Goal: Information Seeking & Learning: Learn about a topic

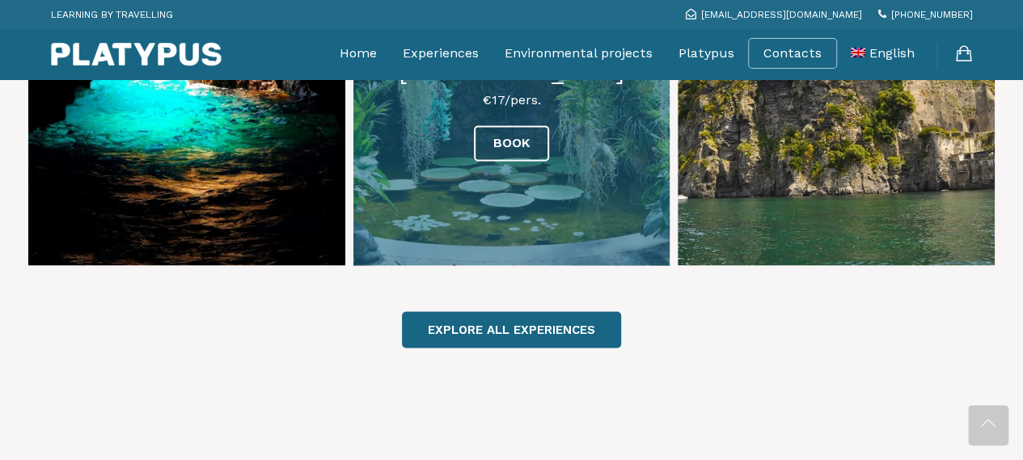
scroll to position [1374, 0]
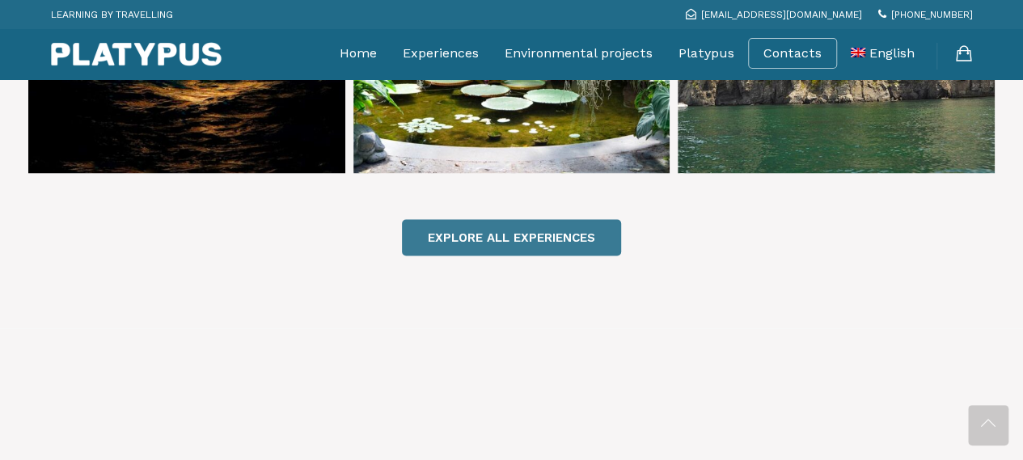
click at [503, 219] on link "EXPLORE ALL EXPERIENCES" at bounding box center [511, 237] width 219 height 36
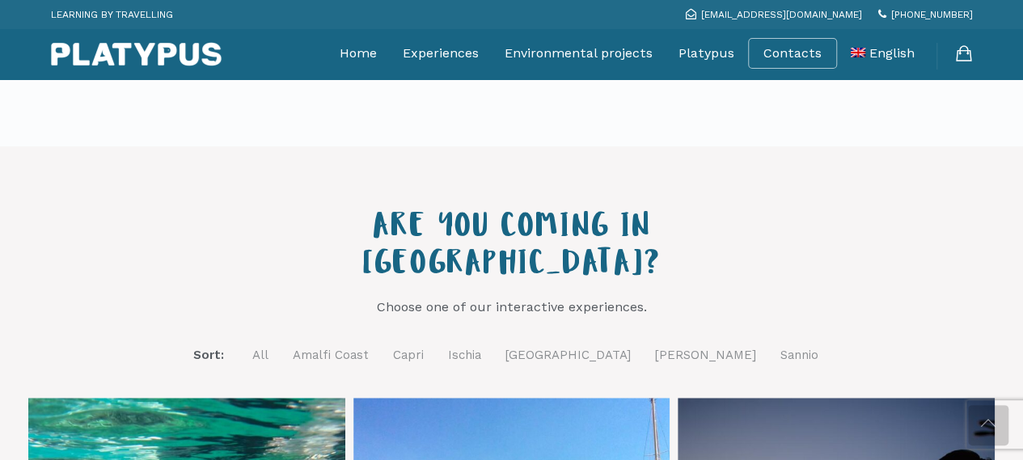
scroll to position [485, 0]
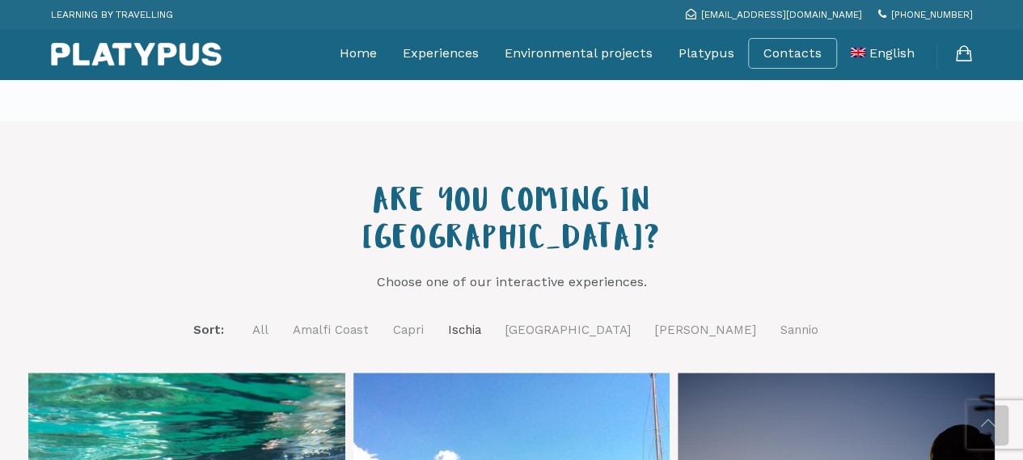
click at [481, 320] on link "Ischia" at bounding box center [464, 330] width 33 height 20
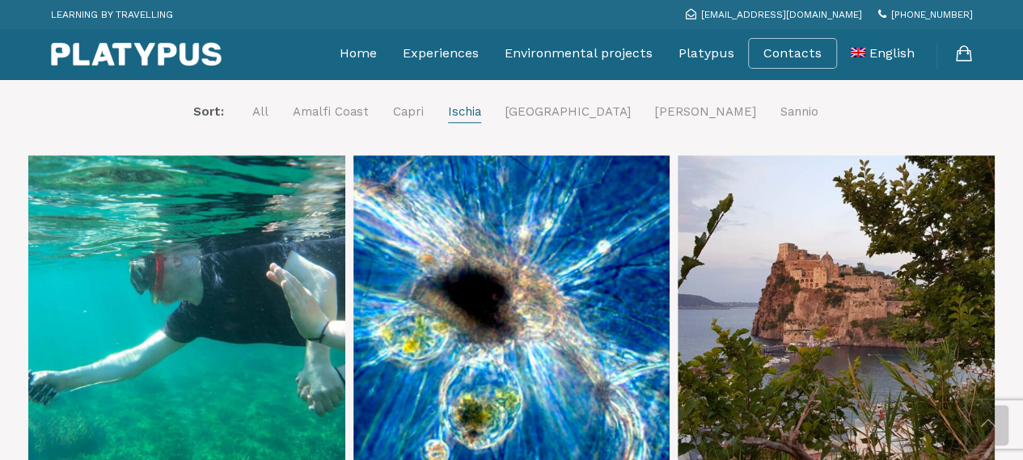
scroll to position [809, 0]
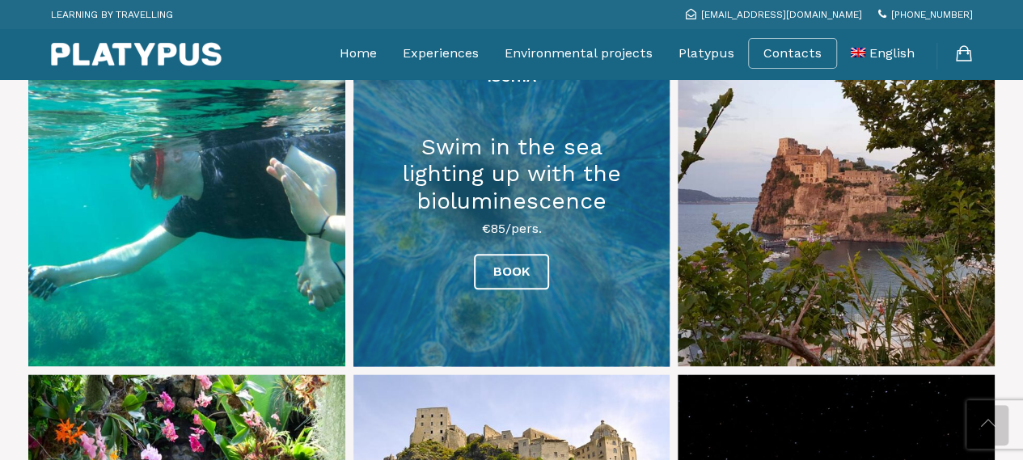
click at [595, 214] on link at bounding box center [511, 208] width 317 height 317
click at [396, 194] on link at bounding box center [511, 208] width 317 height 317
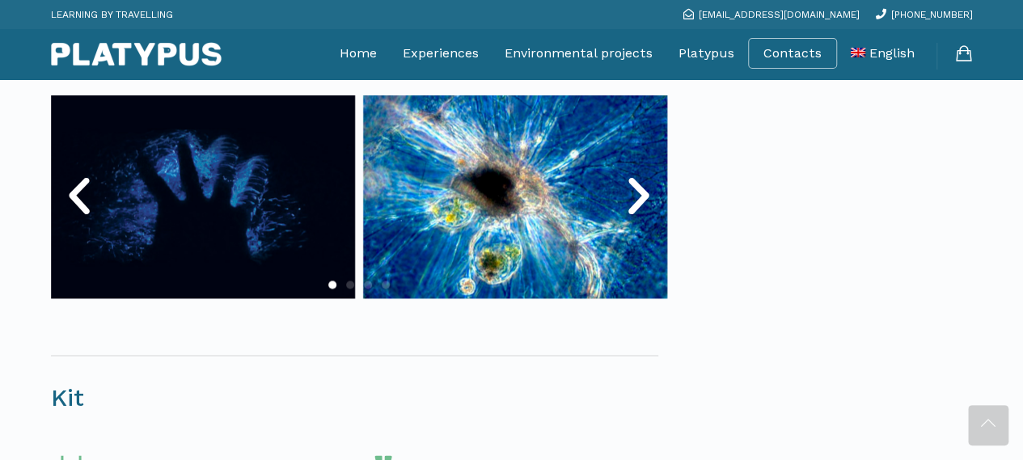
scroll to position [889, 0]
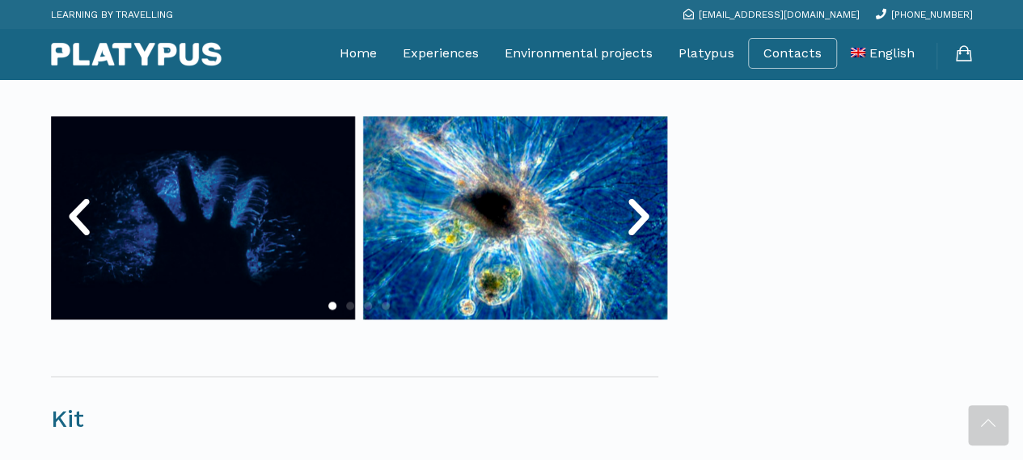
click at [643, 221] on icon "Next slide" at bounding box center [638, 217] width 49 height 49
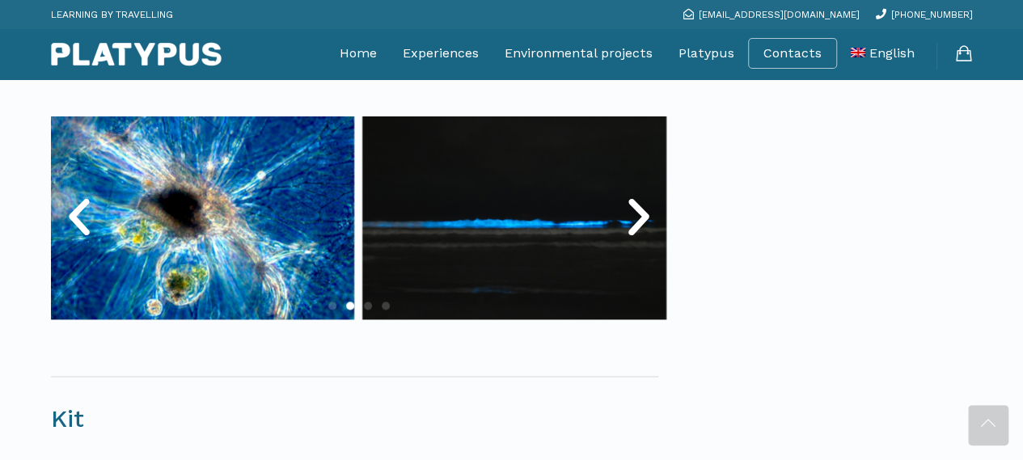
click at [640, 222] on icon "Next slide" at bounding box center [638, 217] width 49 height 49
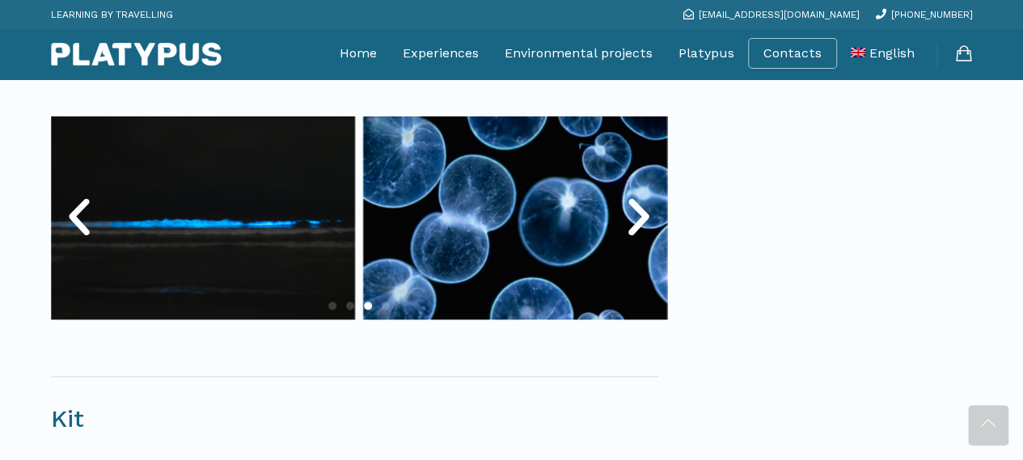
click at [640, 222] on icon "Next slide" at bounding box center [638, 217] width 49 height 49
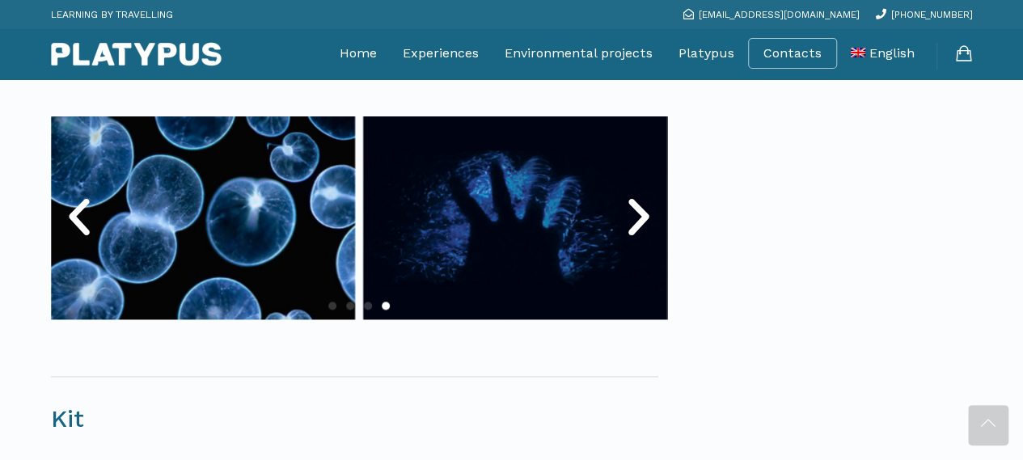
click at [640, 222] on icon "Next slide" at bounding box center [638, 217] width 49 height 49
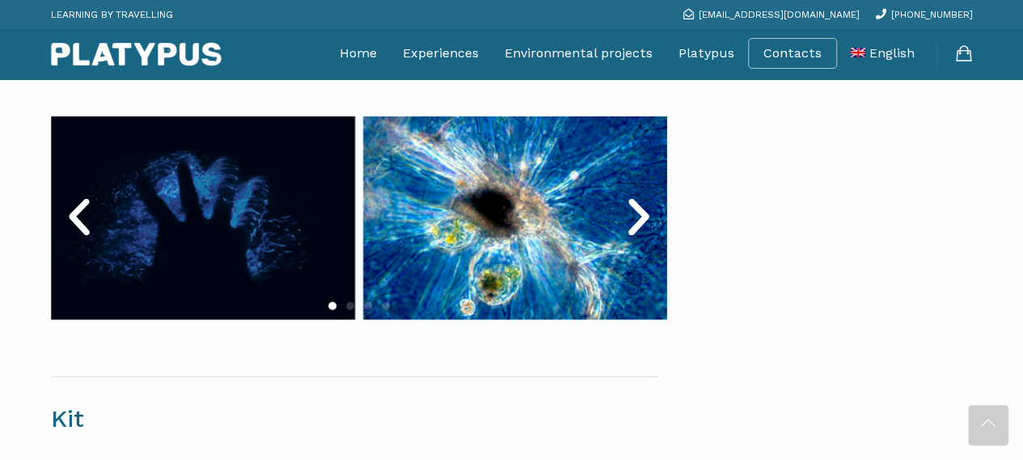
click at [639, 222] on icon "Next slide" at bounding box center [638, 217] width 49 height 49
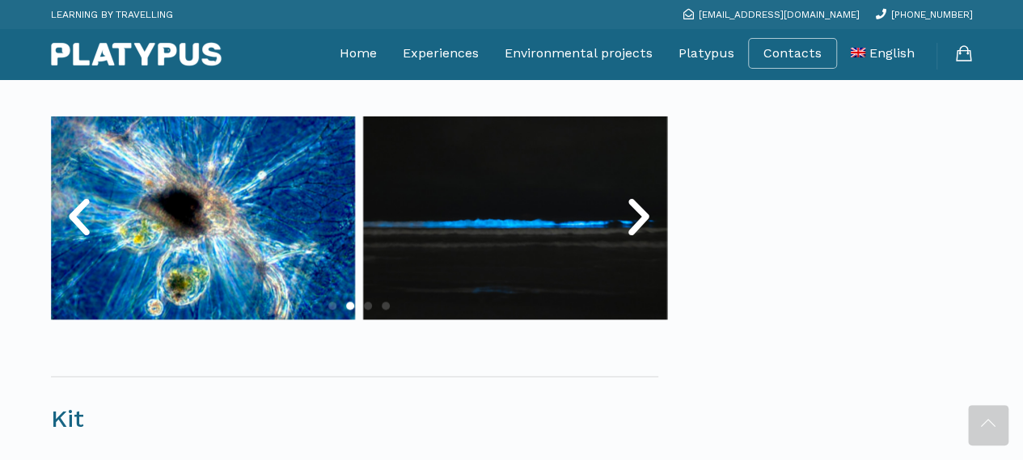
click at [639, 222] on icon "Next slide" at bounding box center [638, 217] width 49 height 49
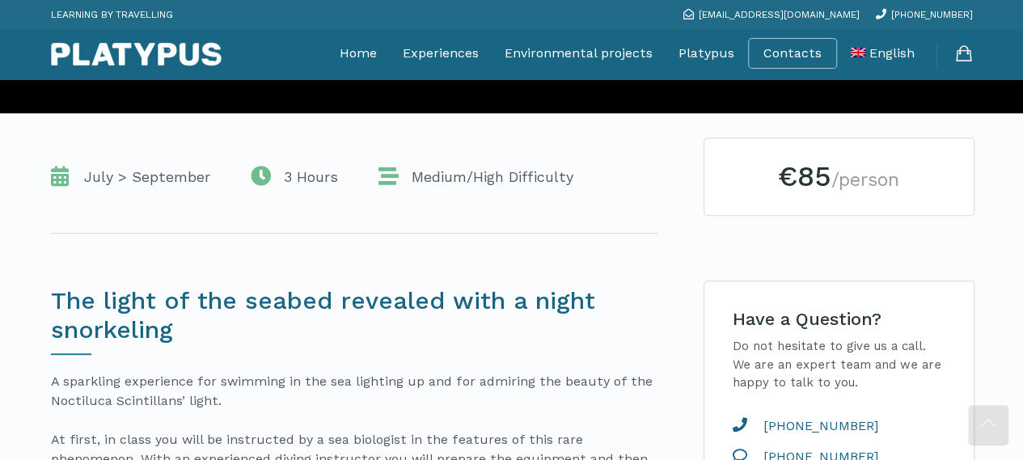
scroll to position [323, 0]
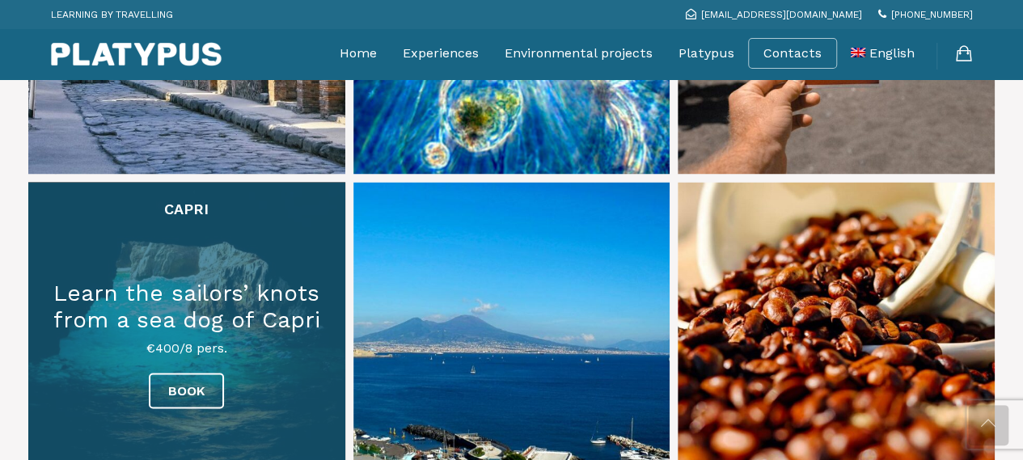
scroll to position [1374, 0]
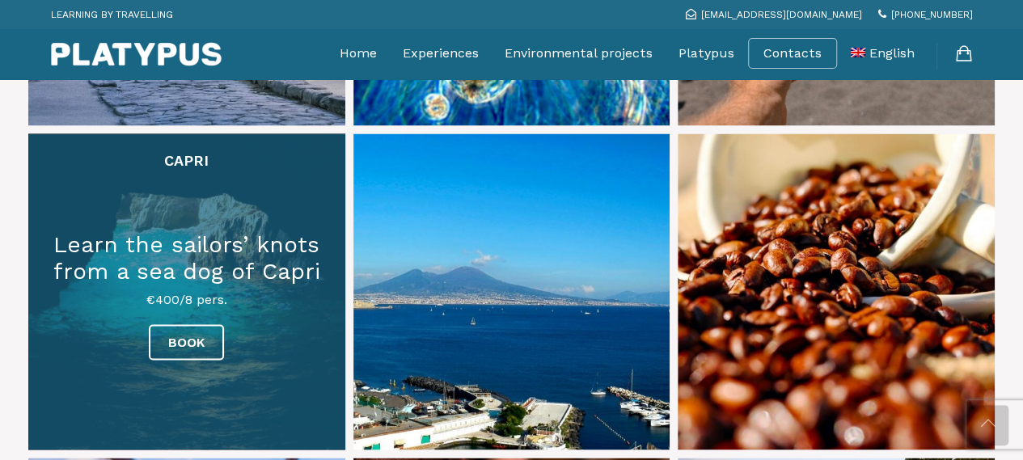
click at [283, 261] on link at bounding box center [186, 291] width 317 height 317
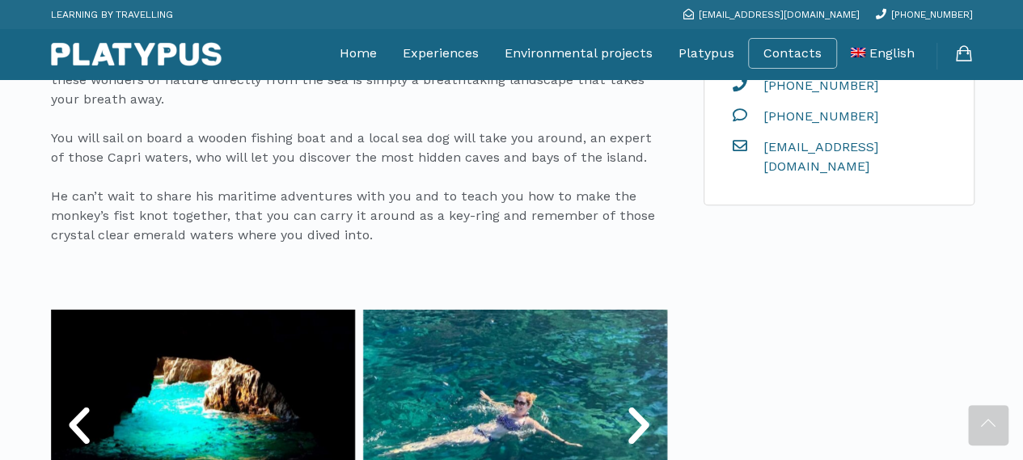
scroll to position [809, 0]
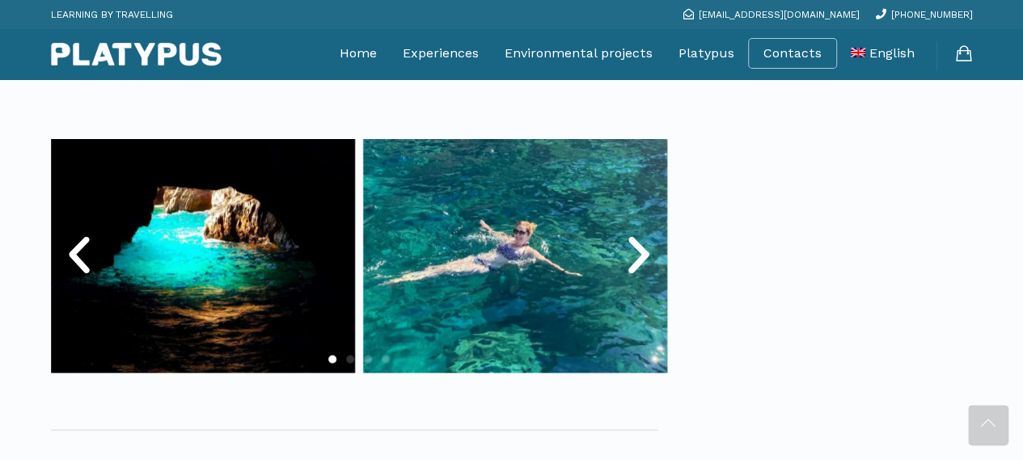
click at [635, 245] on icon "Next slide" at bounding box center [638, 255] width 49 height 49
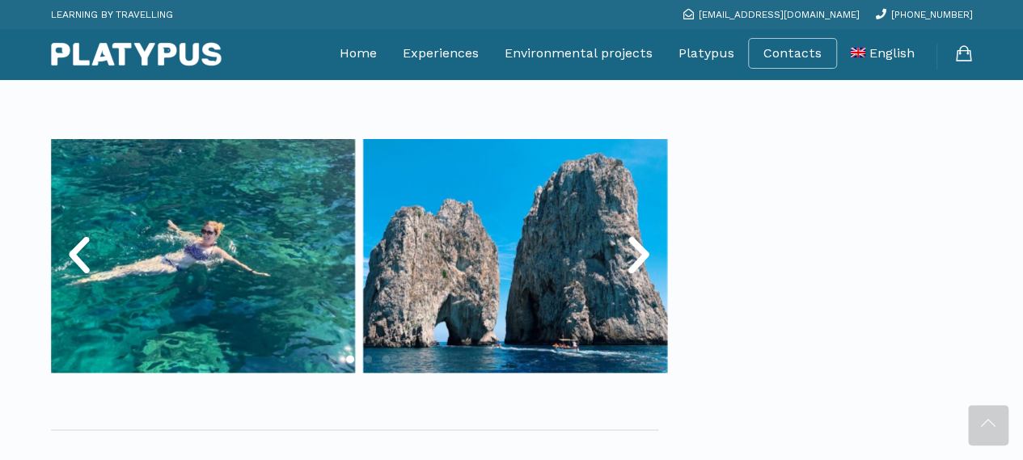
click at [635, 245] on icon "Next slide" at bounding box center [638, 255] width 49 height 49
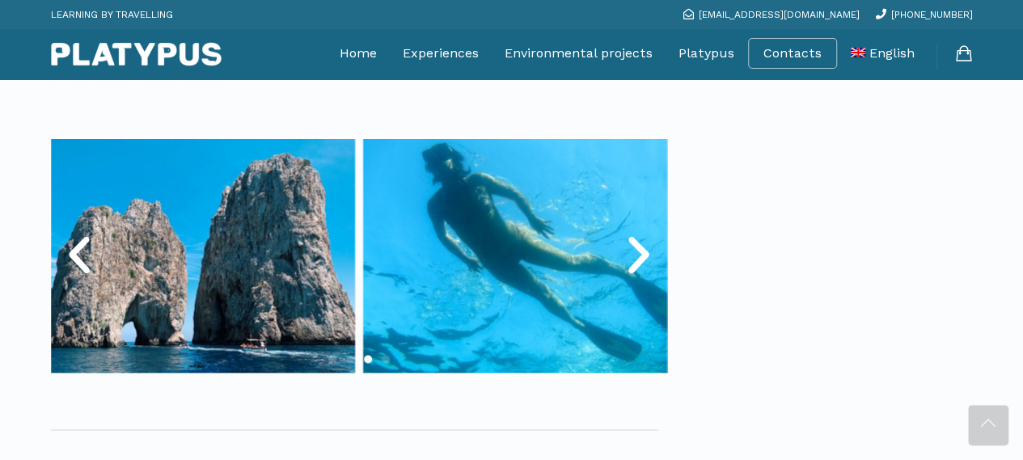
click at [635, 245] on icon "Next slide" at bounding box center [638, 255] width 49 height 49
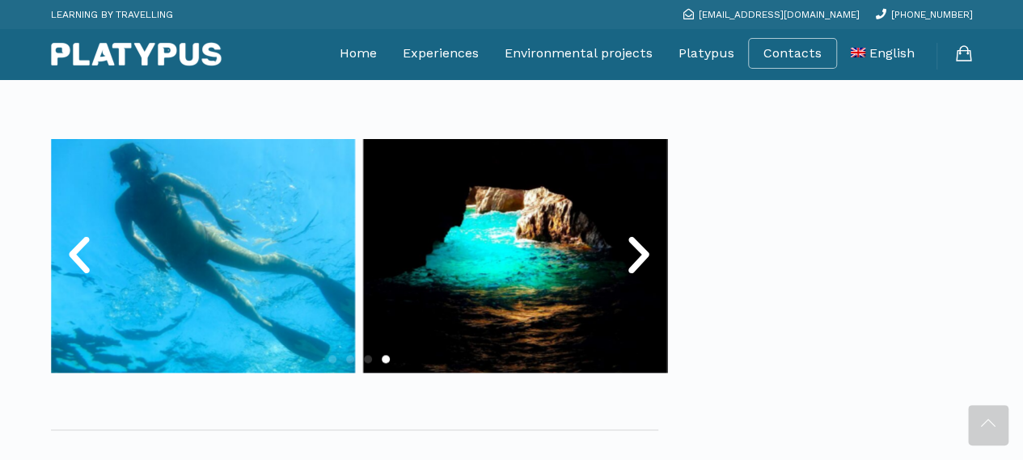
click at [635, 245] on icon "Next slide" at bounding box center [638, 255] width 49 height 49
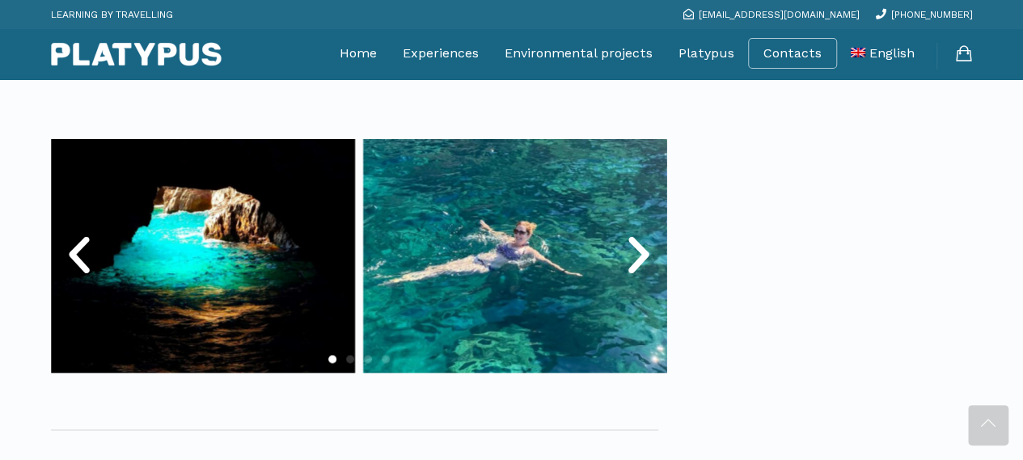
click at [635, 245] on icon "Next slide" at bounding box center [638, 255] width 49 height 49
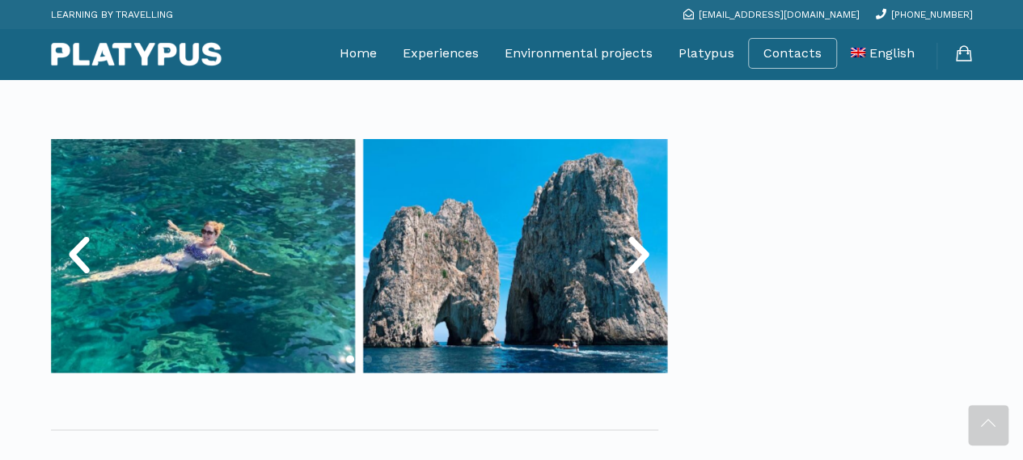
click at [635, 245] on icon "Next slide" at bounding box center [638, 255] width 49 height 49
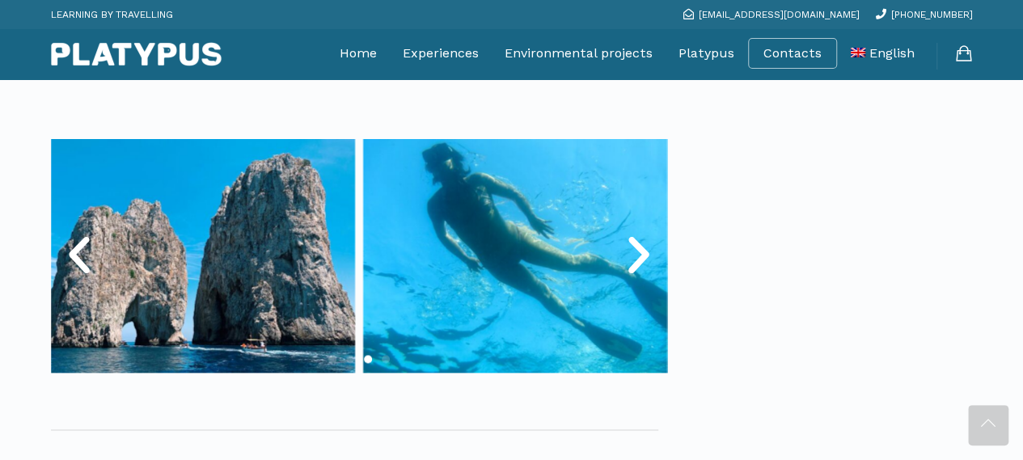
click at [635, 245] on icon "Next slide" at bounding box center [638, 255] width 49 height 49
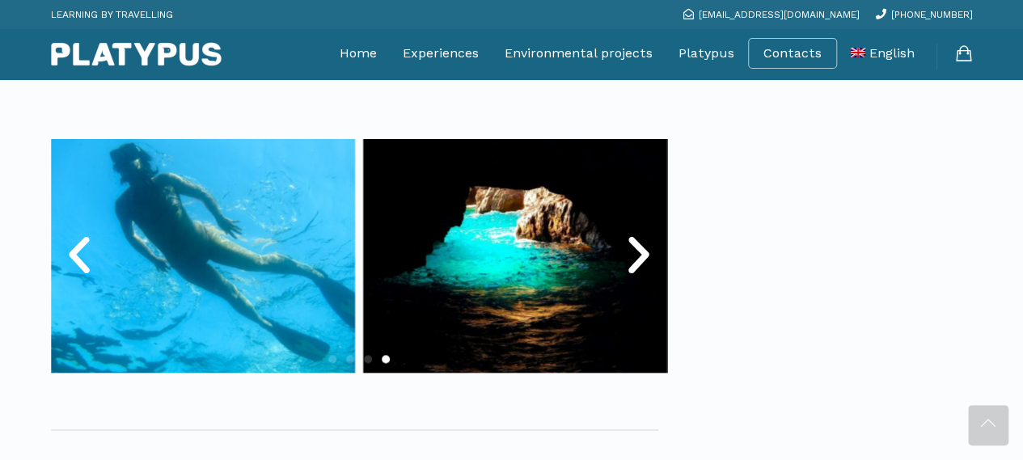
click at [635, 245] on icon "Next slide" at bounding box center [638, 255] width 49 height 49
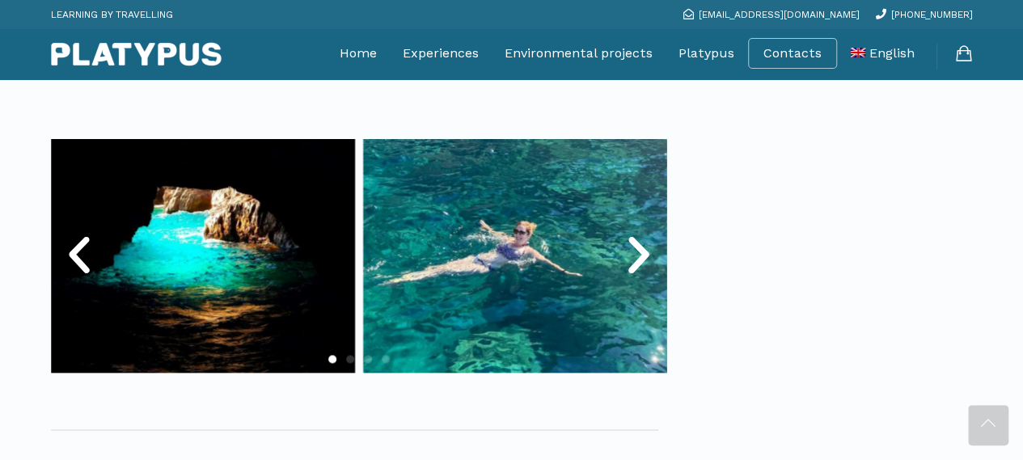
click at [635, 245] on icon "Next slide" at bounding box center [638, 255] width 49 height 49
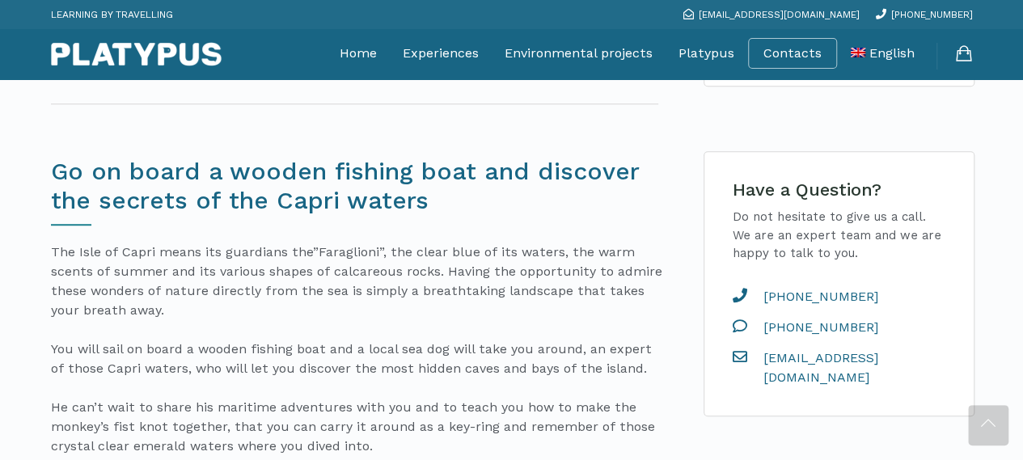
scroll to position [404, 0]
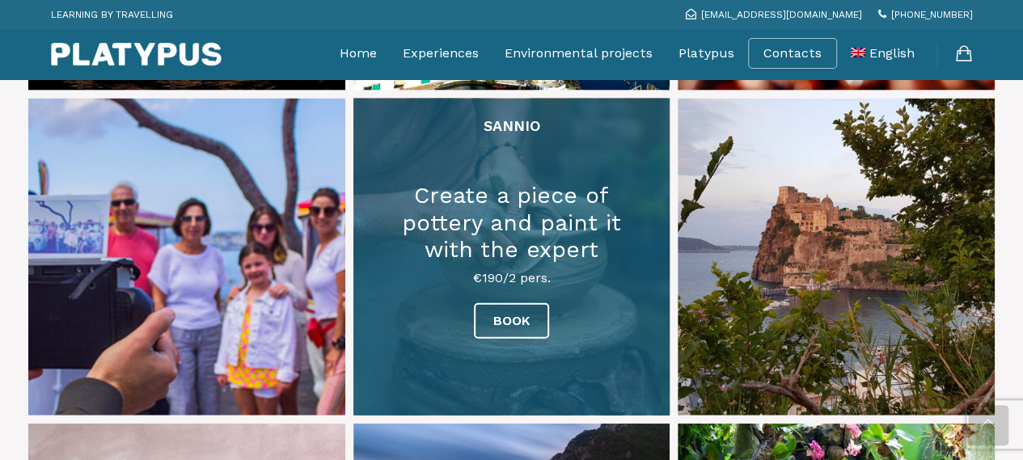
scroll to position [1778, 0]
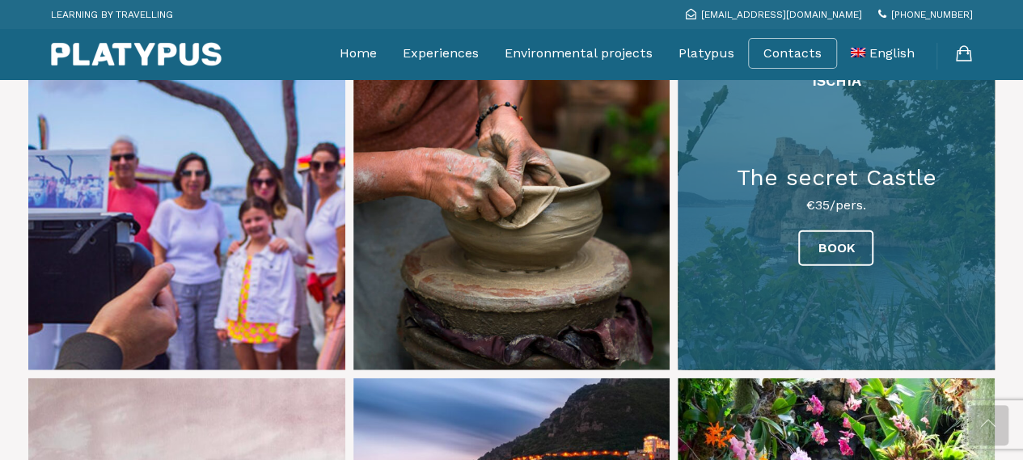
click at [775, 216] on link at bounding box center [836, 211] width 317 height 317
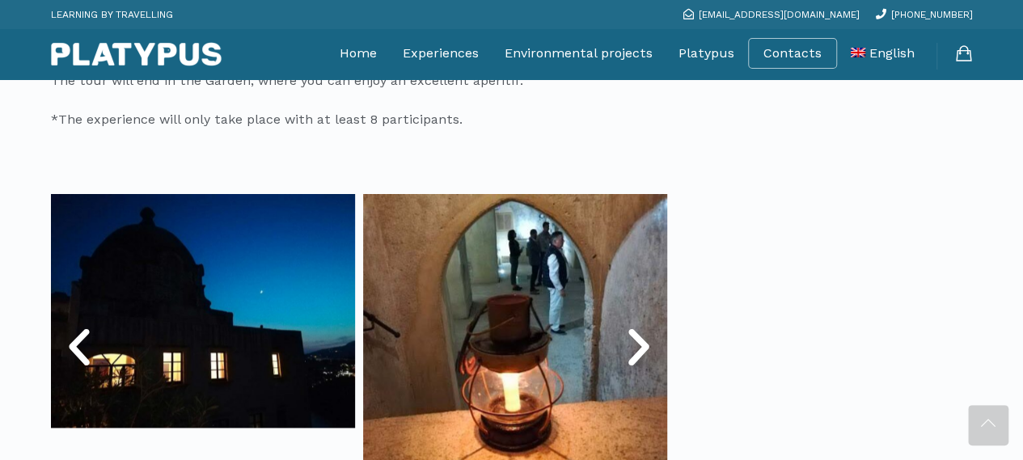
scroll to position [809, 0]
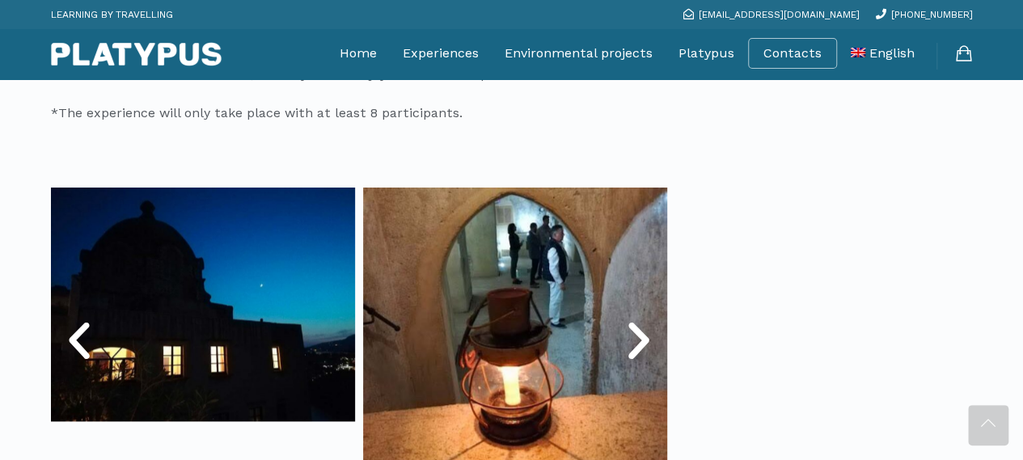
click at [640, 339] on icon "Next slide" at bounding box center [638, 341] width 49 height 49
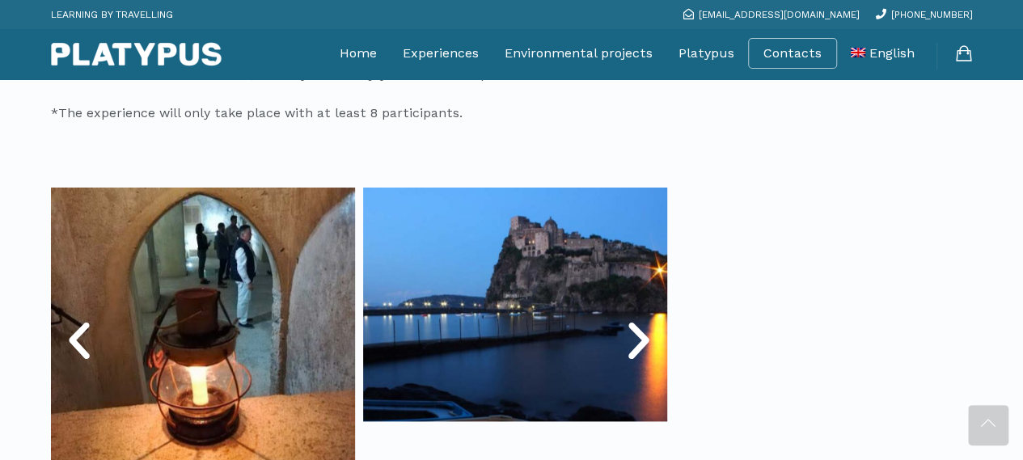
click at [640, 339] on icon "Next slide" at bounding box center [638, 341] width 49 height 49
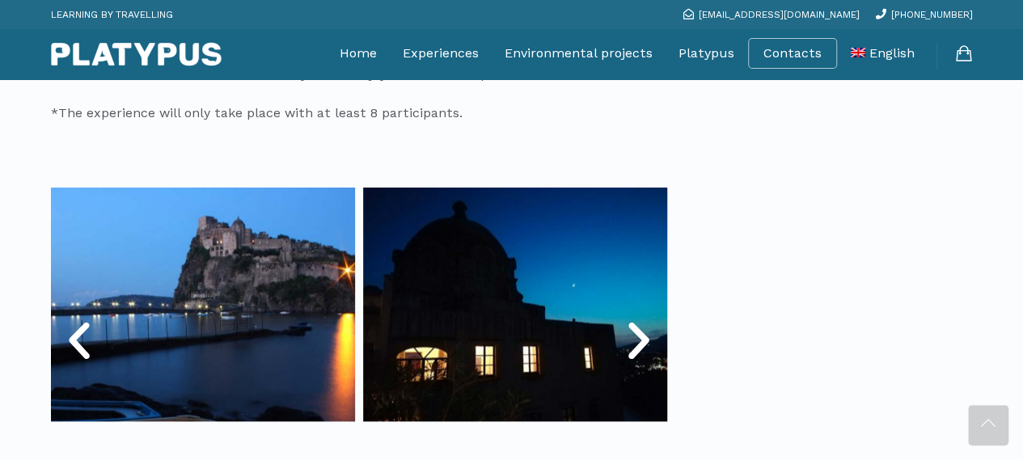
click at [640, 339] on icon "Next slide" at bounding box center [638, 341] width 49 height 49
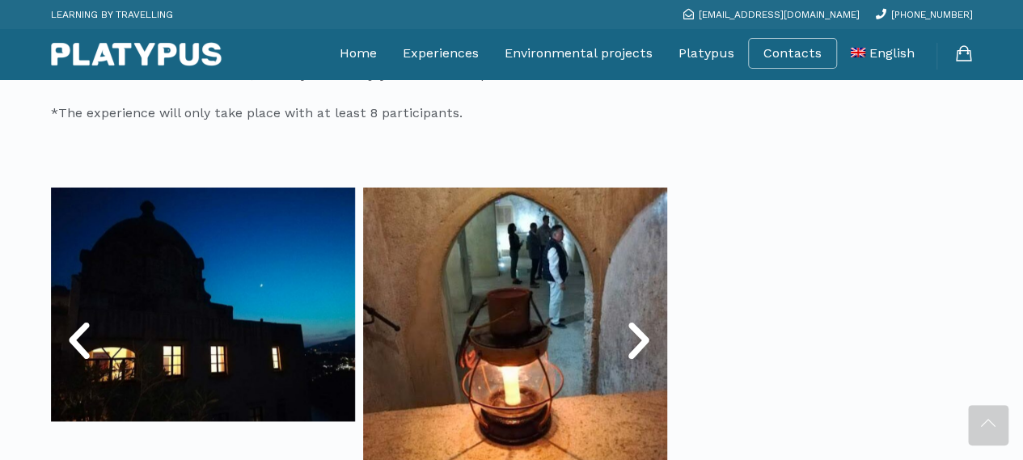
click at [640, 339] on icon "Next slide" at bounding box center [638, 341] width 49 height 49
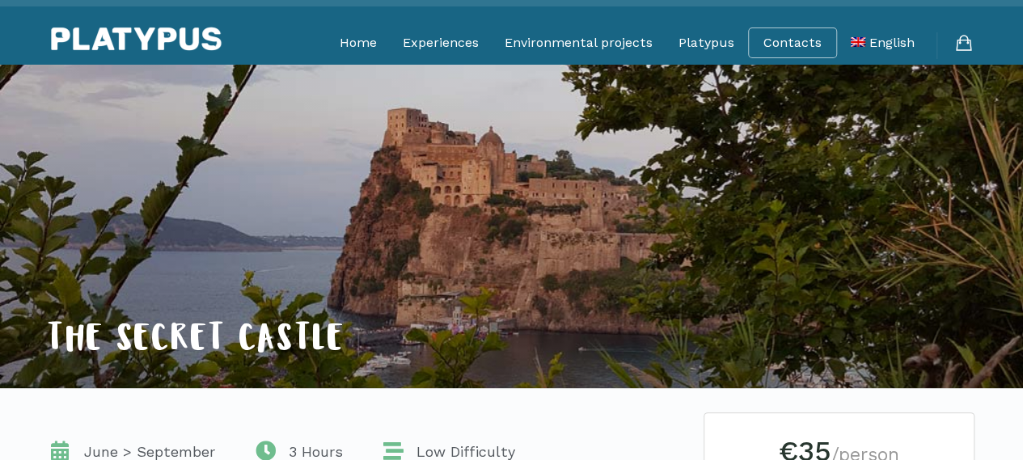
scroll to position [0, 0]
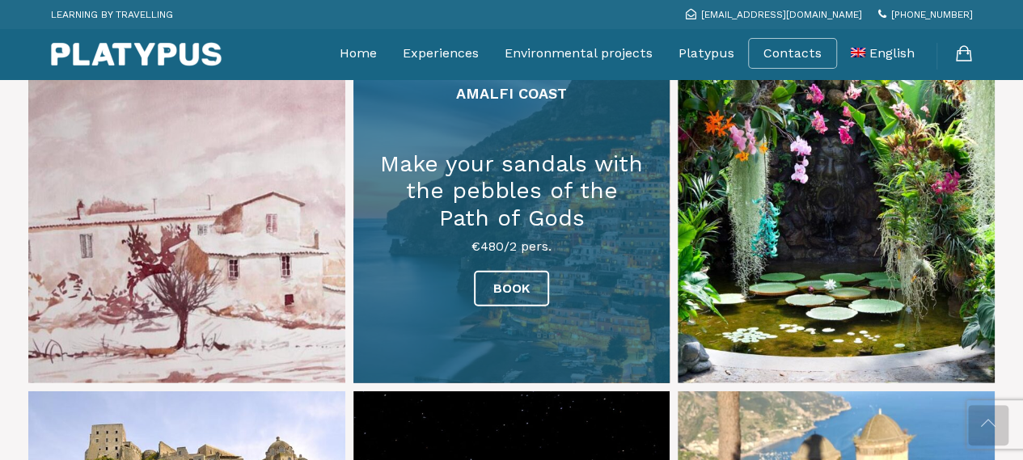
scroll to position [2101, 0]
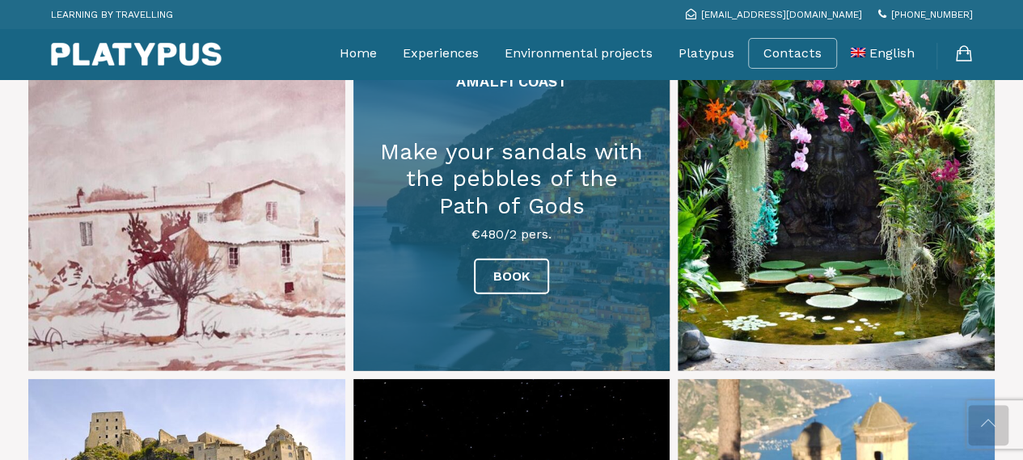
click at [581, 190] on link at bounding box center [511, 213] width 317 height 317
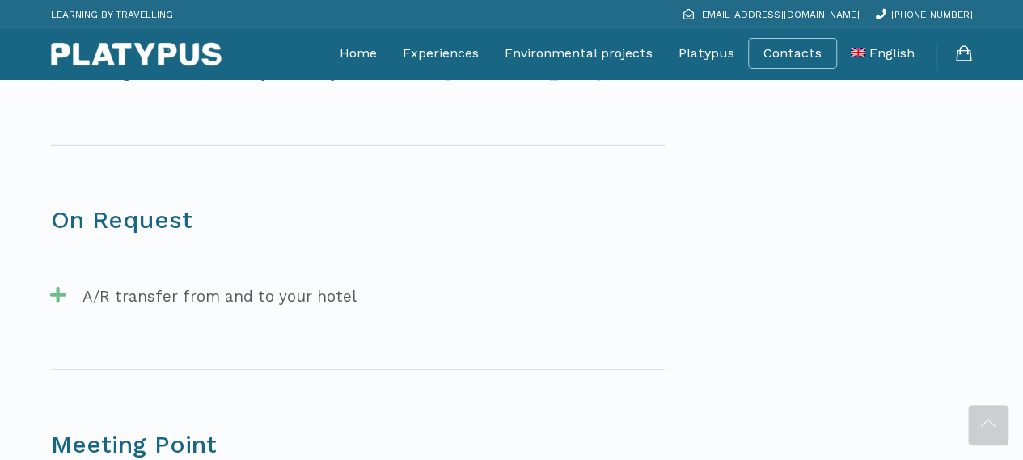
scroll to position [2183, 0]
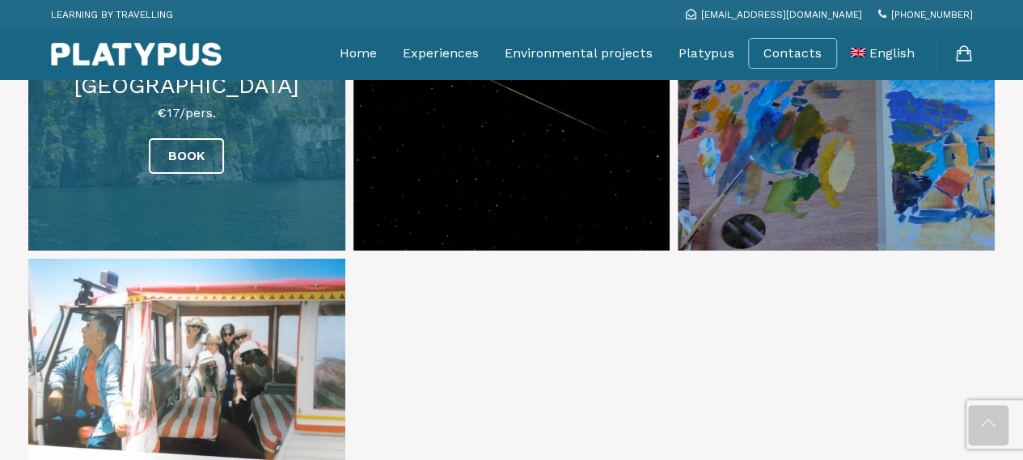
scroll to position [2586, 0]
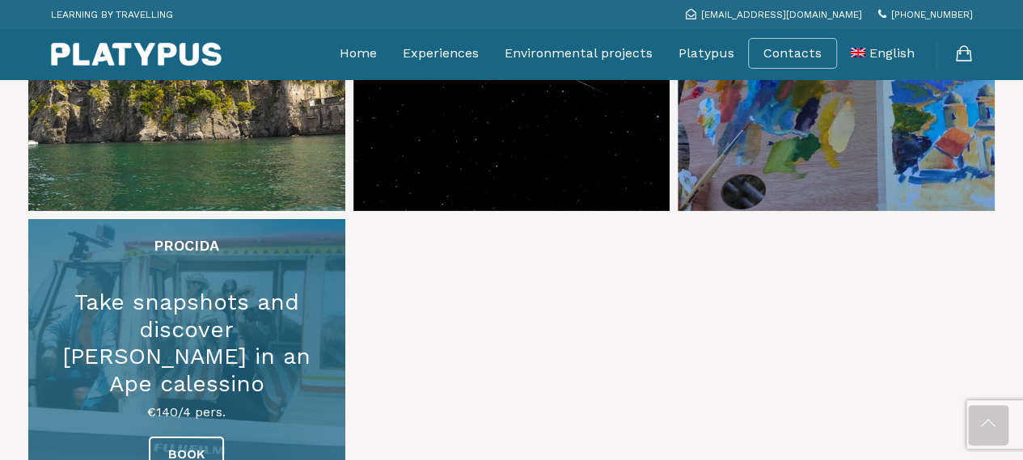
click at [268, 226] on link at bounding box center [186, 377] width 317 height 317
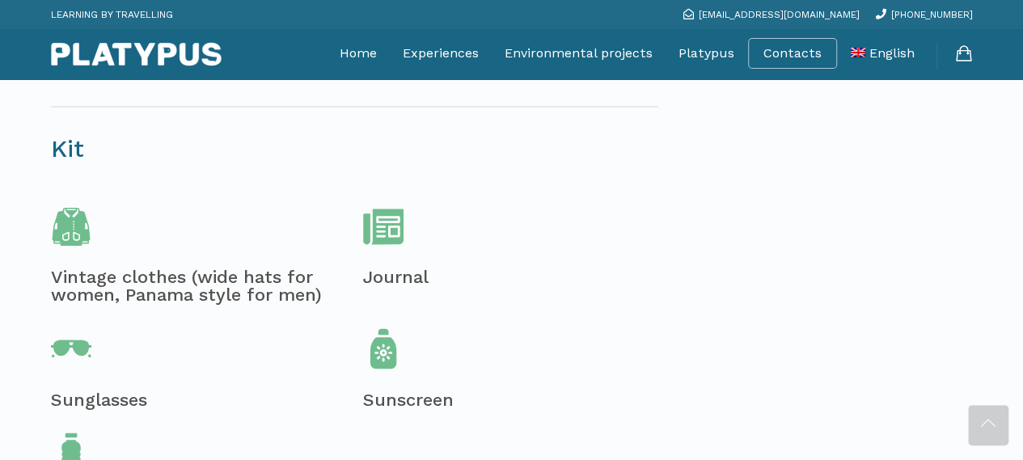
scroll to position [728, 0]
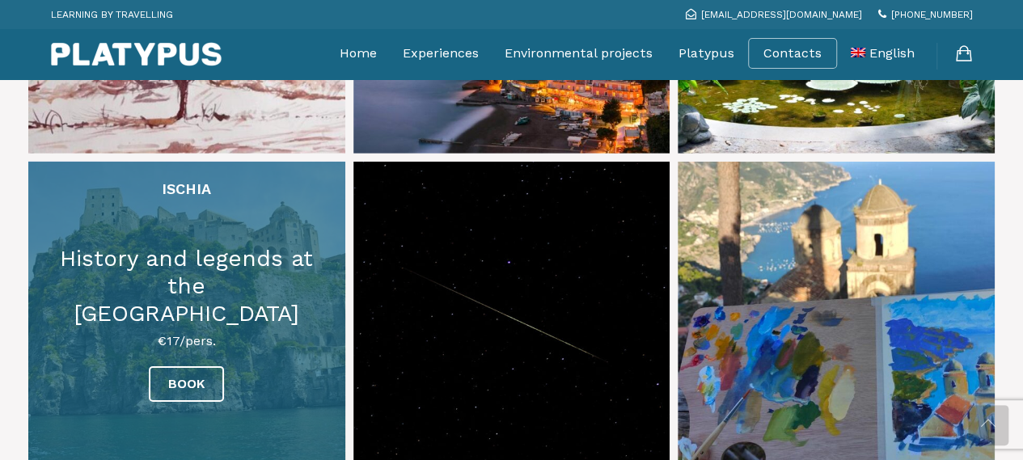
scroll to position [2344, 0]
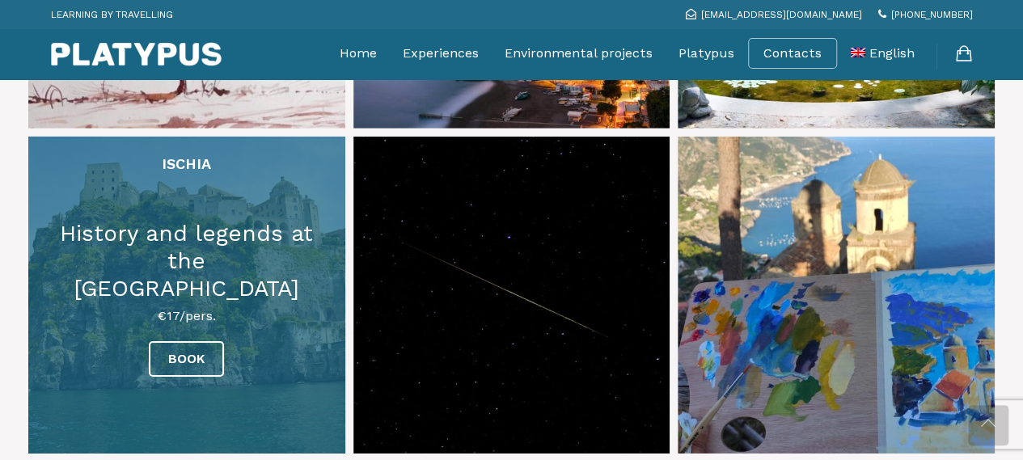
click at [283, 323] on link at bounding box center [186, 295] width 317 height 317
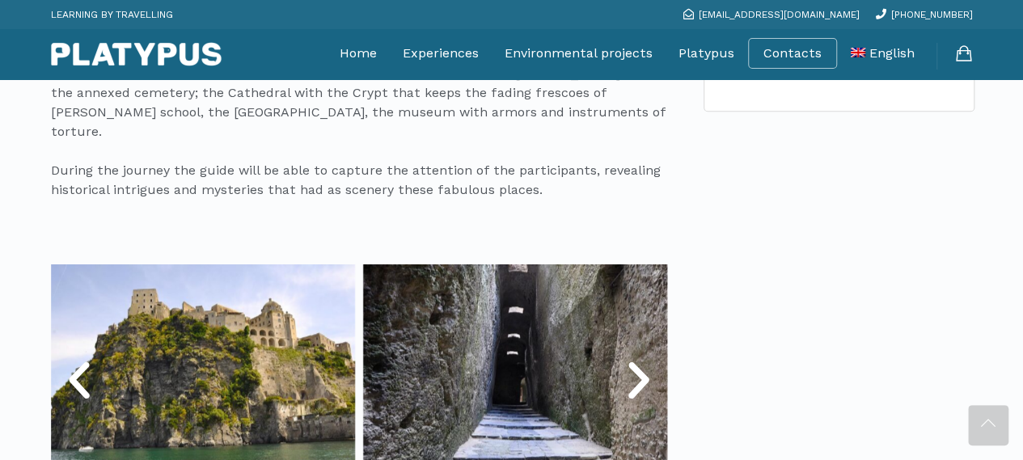
scroll to position [809, 0]
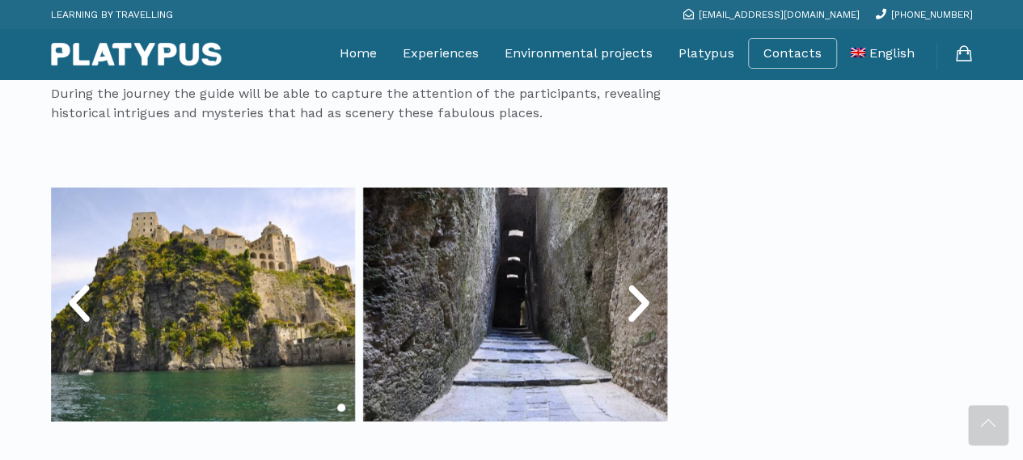
click at [639, 280] on icon "Next slide" at bounding box center [638, 304] width 49 height 49
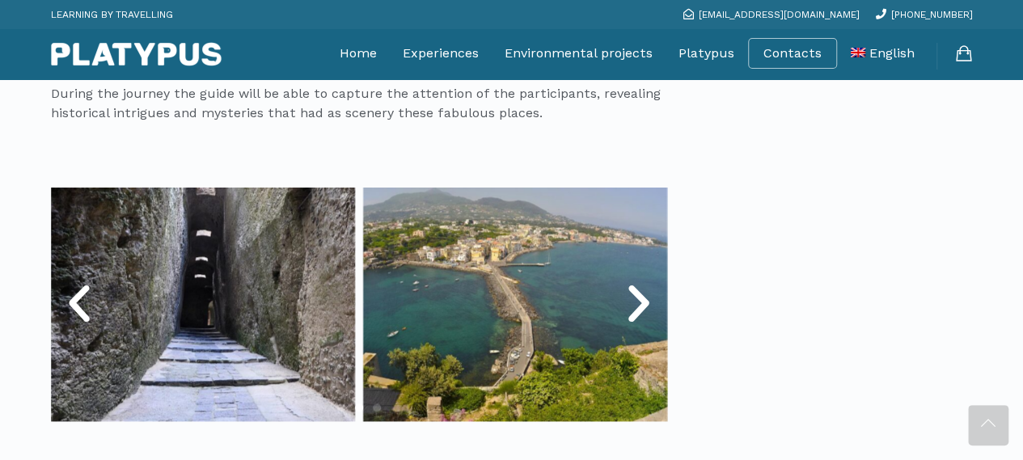
click at [635, 280] on icon "Next slide" at bounding box center [638, 304] width 49 height 49
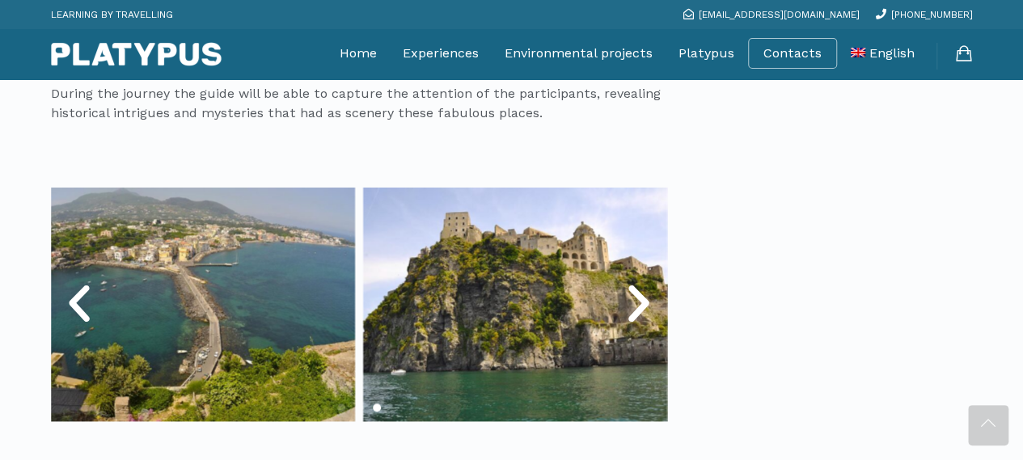
click at [635, 280] on icon "Next slide" at bounding box center [638, 304] width 49 height 49
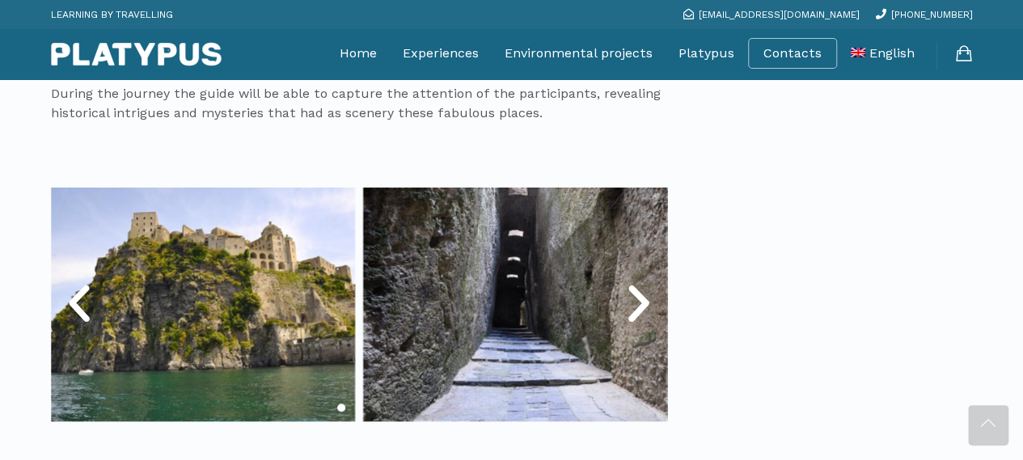
click at [635, 280] on icon "Next slide" at bounding box center [638, 304] width 49 height 49
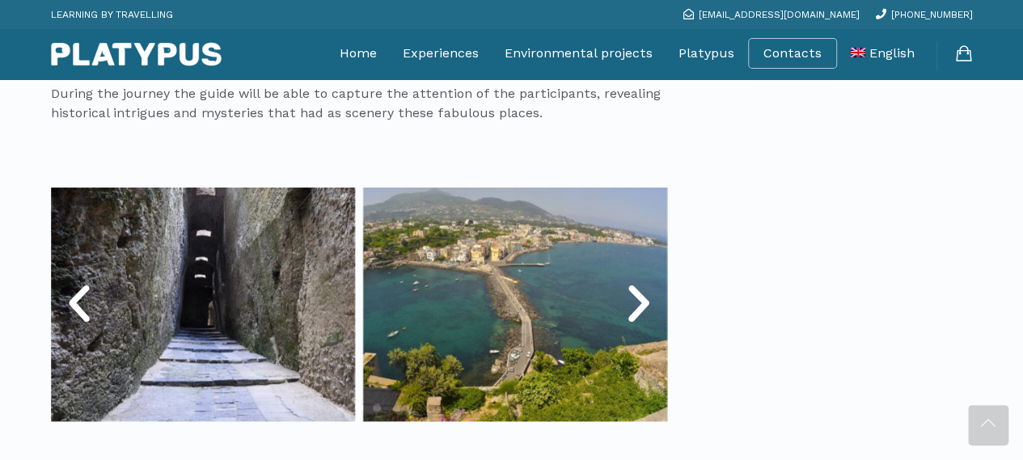
click at [635, 280] on icon "Next slide" at bounding box center [638, 304] width 49 height 49
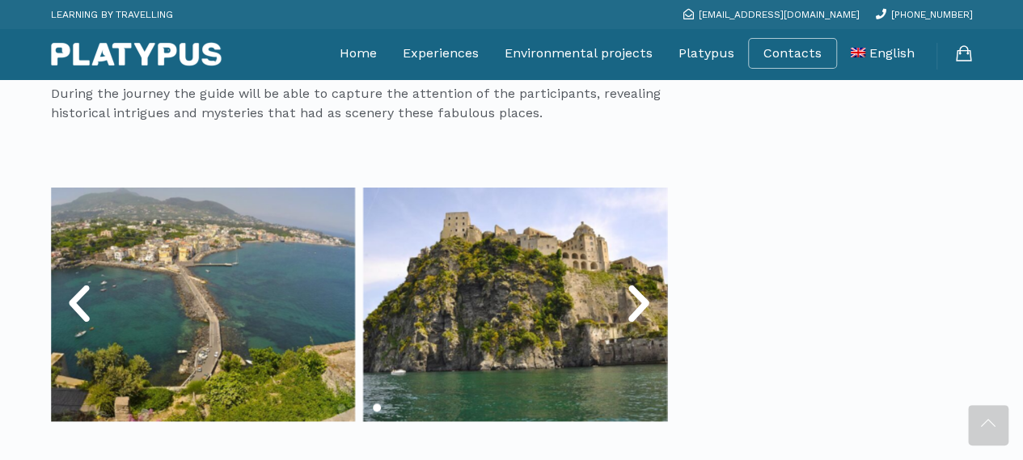
click at [635, 280] on icon "Next slide" at bounding box center [638, 304] width 49 height 49
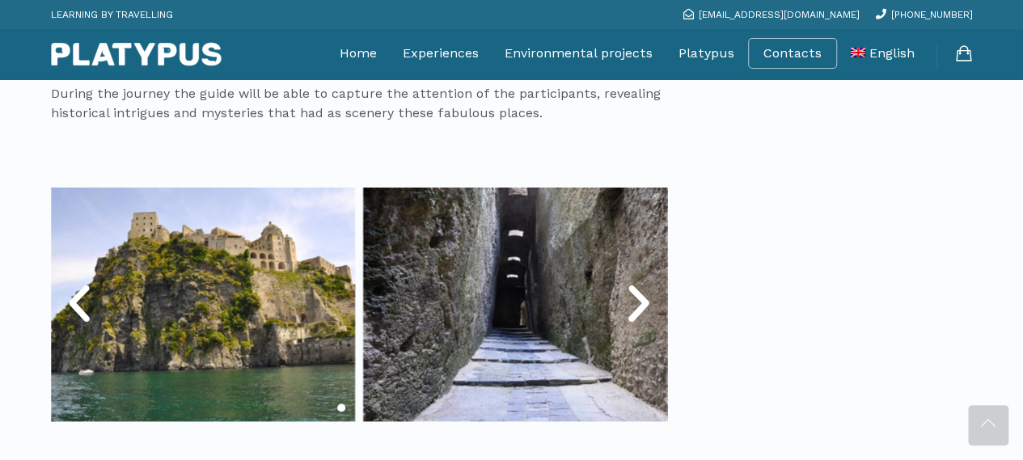
click at [642, 280] on icon "Next slide" at bounding box center [638, 304] width 49 height 49
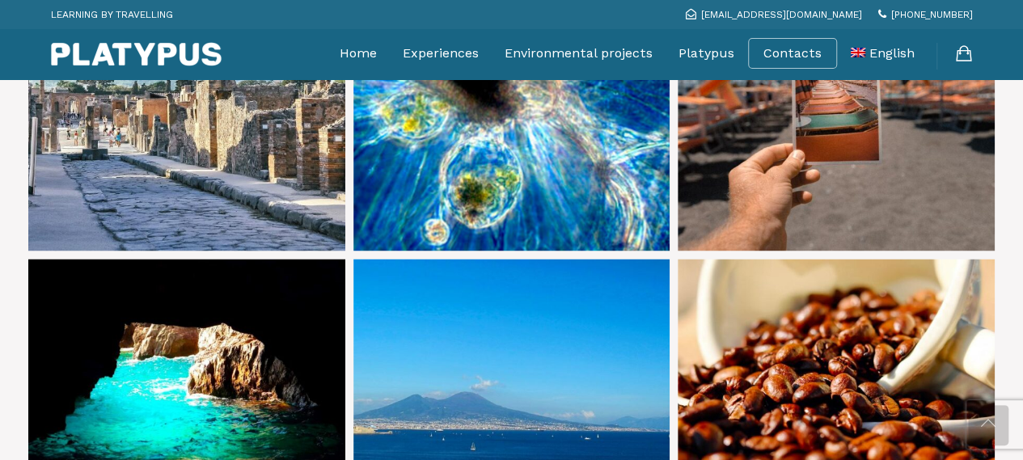
scroll to position [1212, 0]
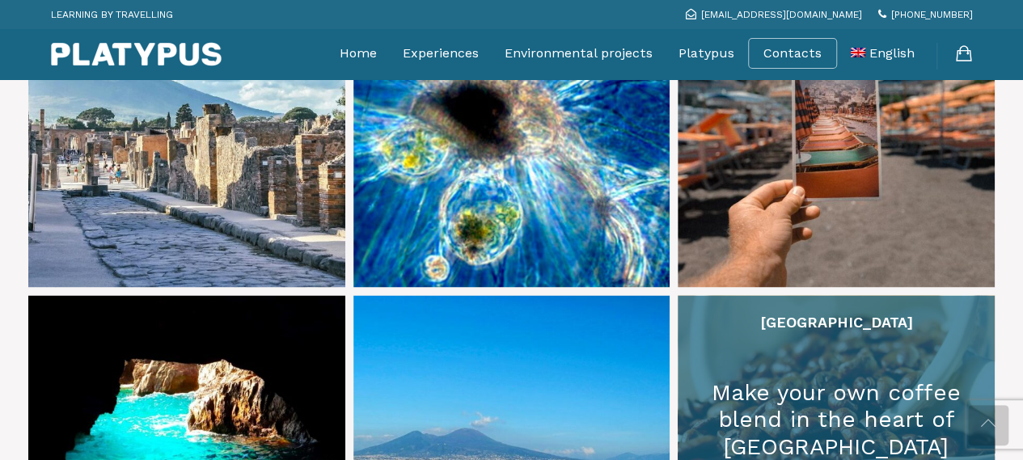
click at [896, 403] on link at bounding box center [836, 453] width 317 height 317
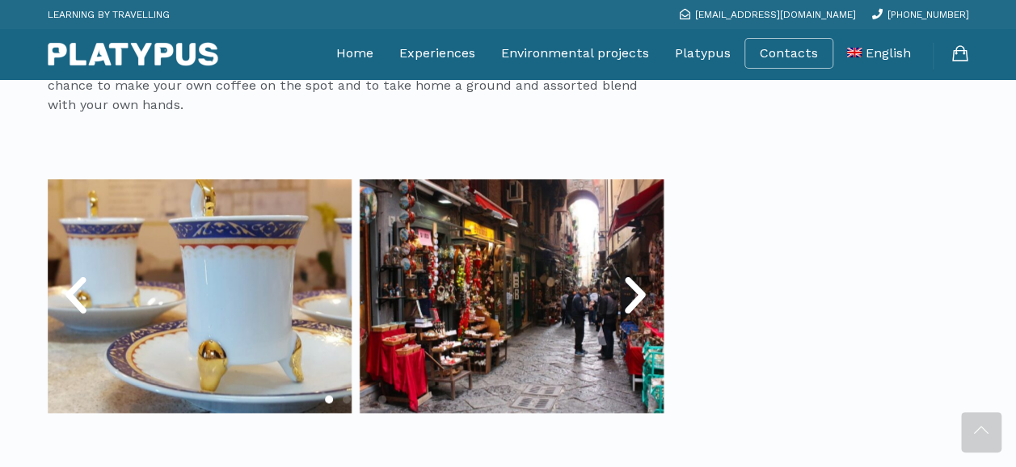
scroll to position [809, 0]
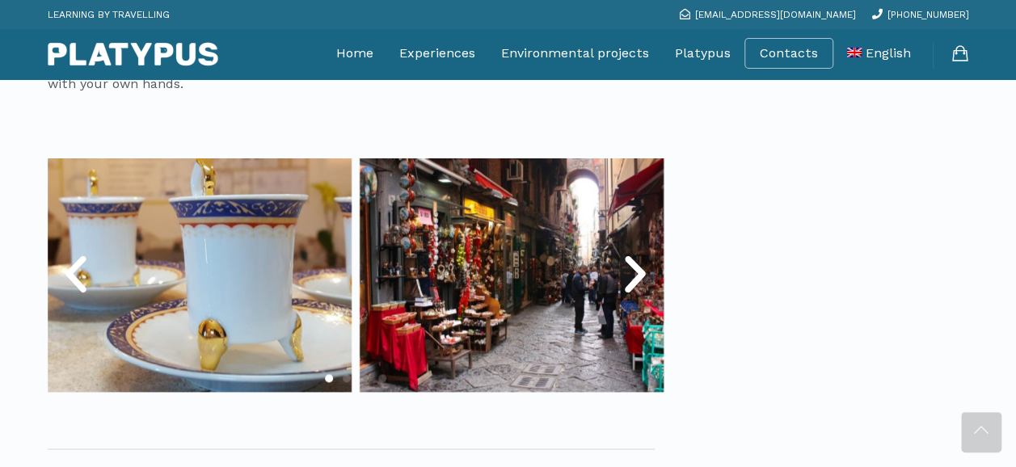
click at [645, 273] on icon "Next slide" at bounding box center [635, 275] width 49 height 49
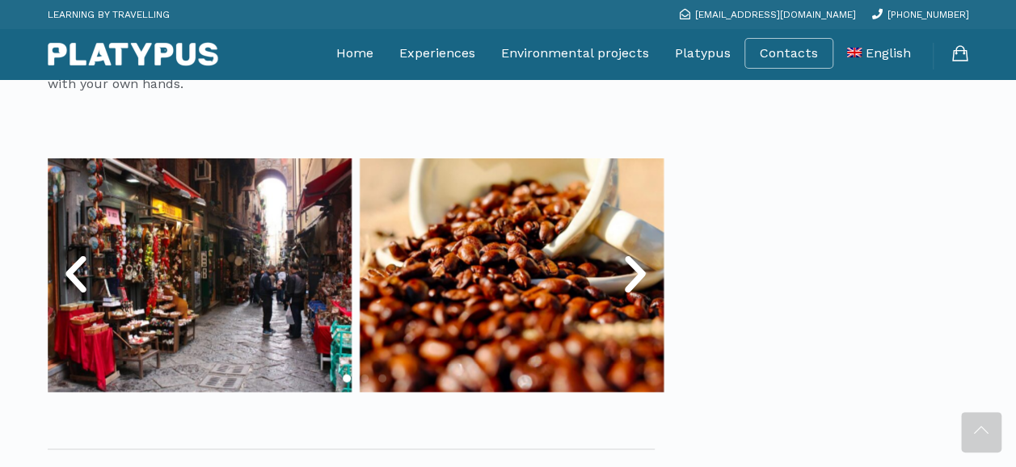
click at [645, 273] on icon "Next slide" at bounding box center [635, 275] width 49 height 49
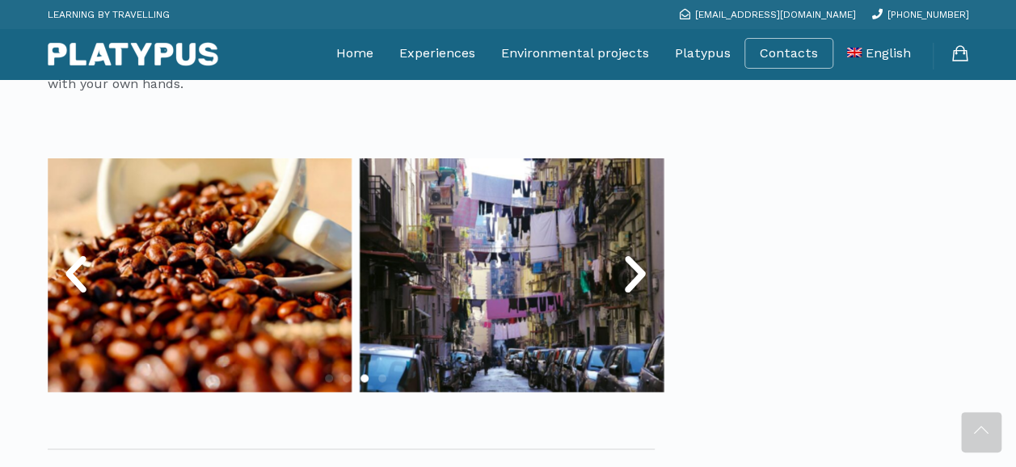
click at [648, 279] on icon "Next slide" at bounding box center [635, 275] width 49 height 49
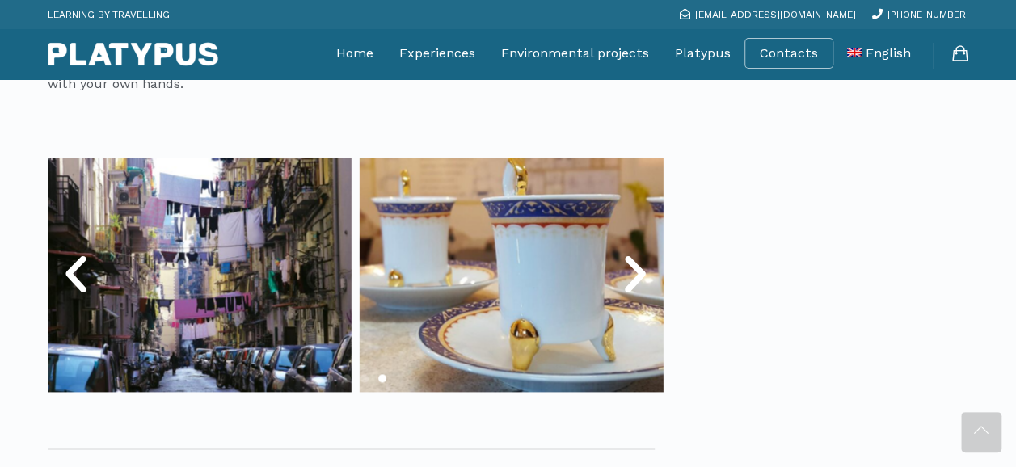
click at [648, 279] on icon "Next slide" at bounding box center [635, 275] width 49 height 49
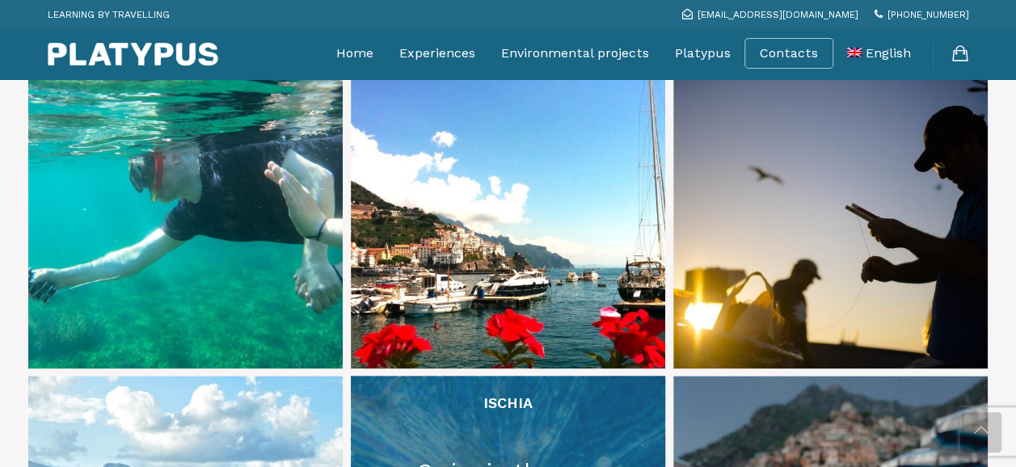
scroll to position [808, 0]
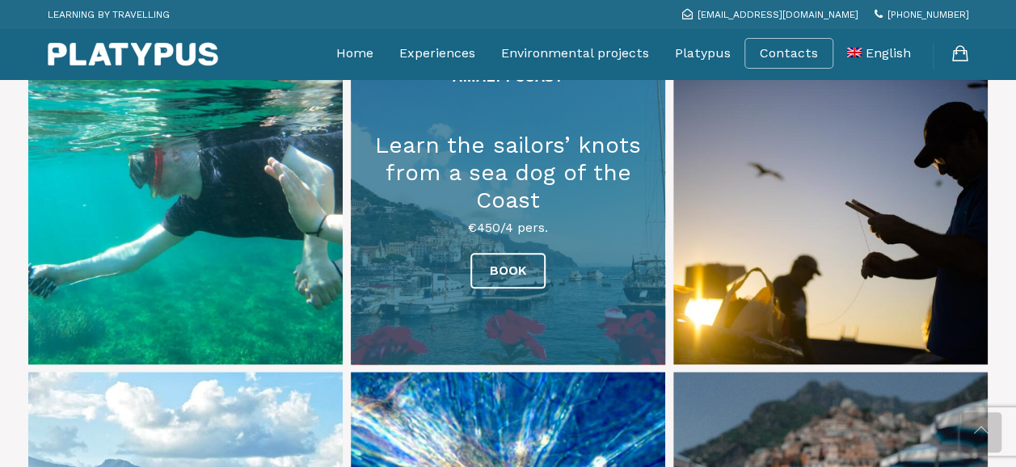
click at [605, 222] on link at bounding box center [508, 207] width 315 height 315
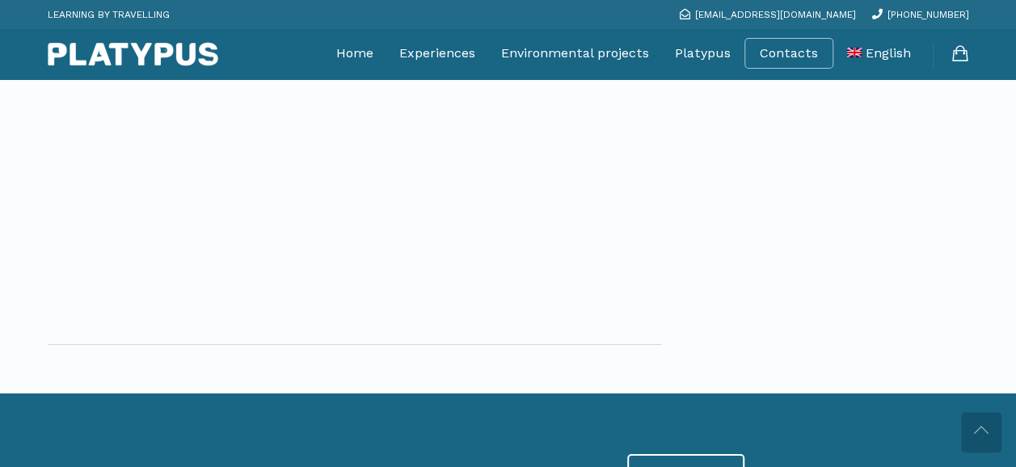
scroll to position [2345, 0]
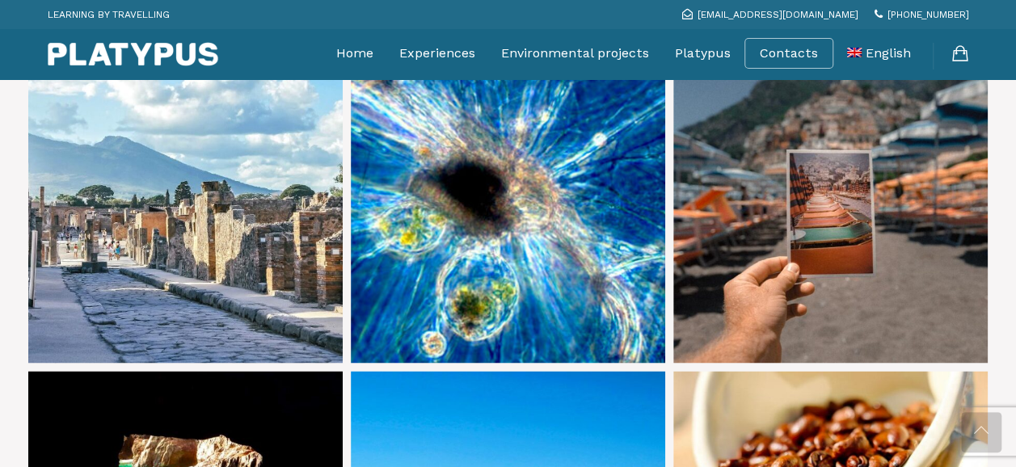
scroll to position [1050, 0]
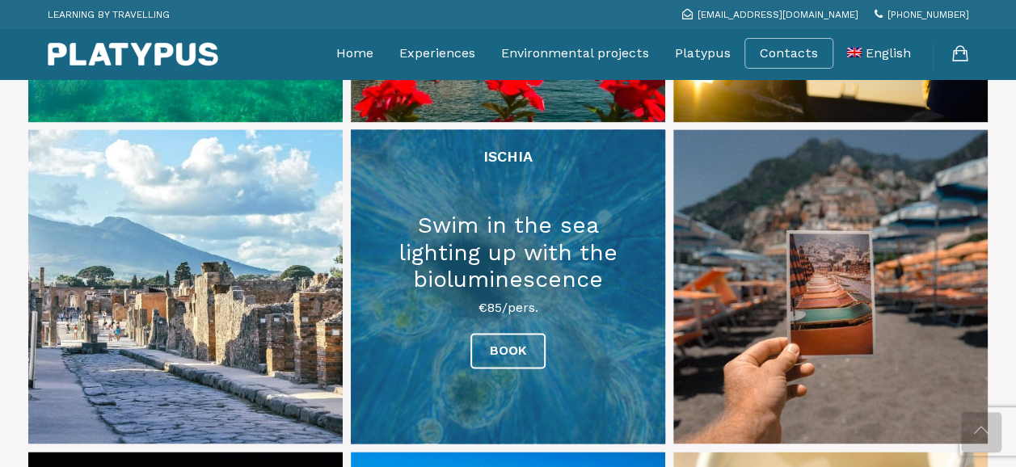
click at [571, 266] on link at bounding box center [508, 286] width 315 height 315
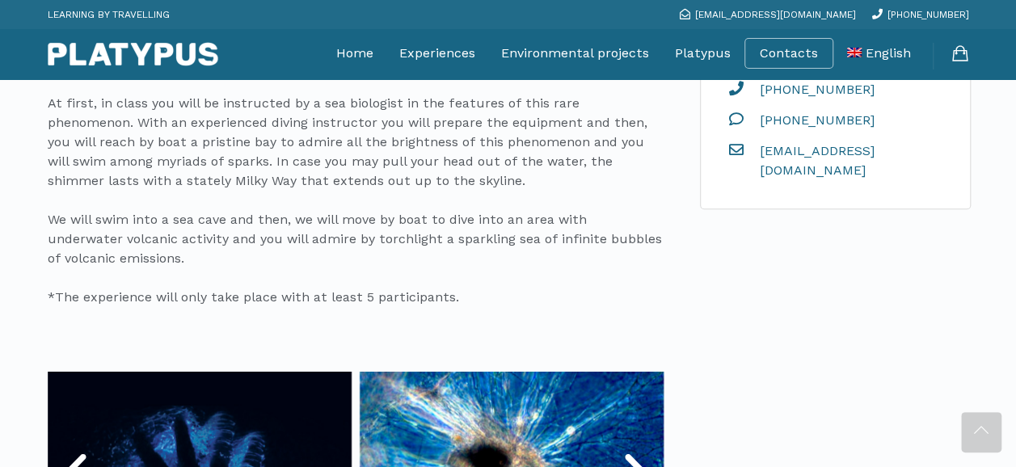
scroll to position [647, 0]
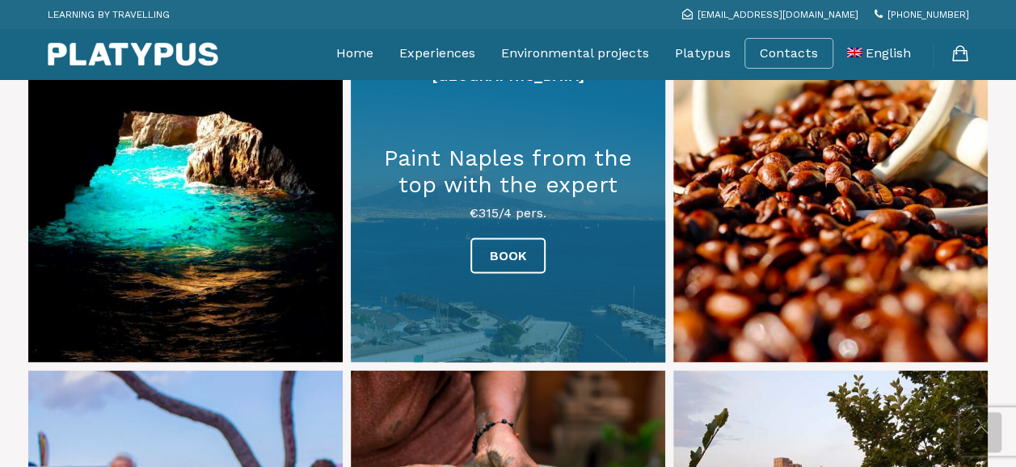
scroll to position [1535, 0]
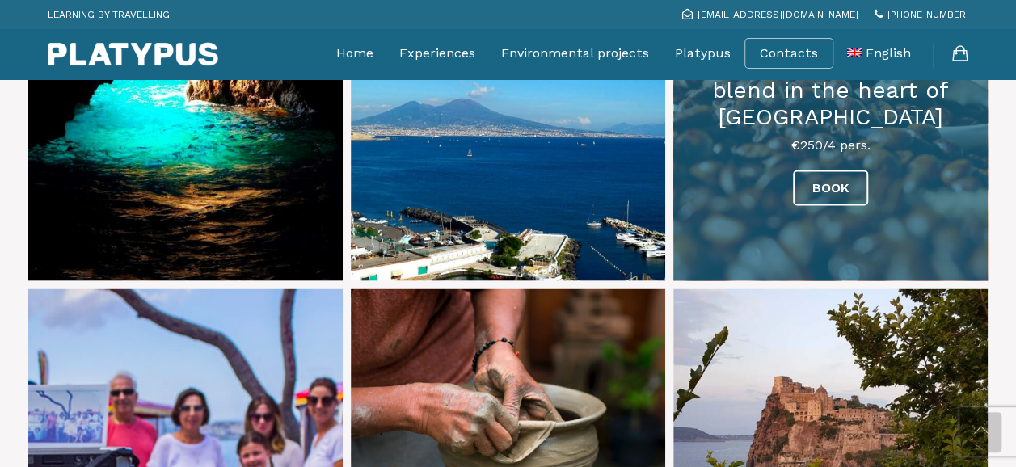
click at [732, 180] on link at bounding box center [830, 124] width 315 height 315
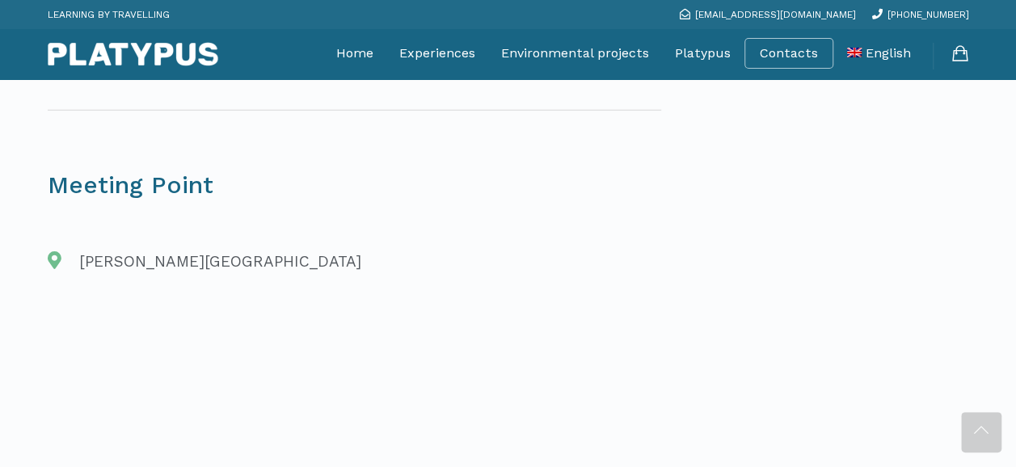
scroll to position [2345, 0]
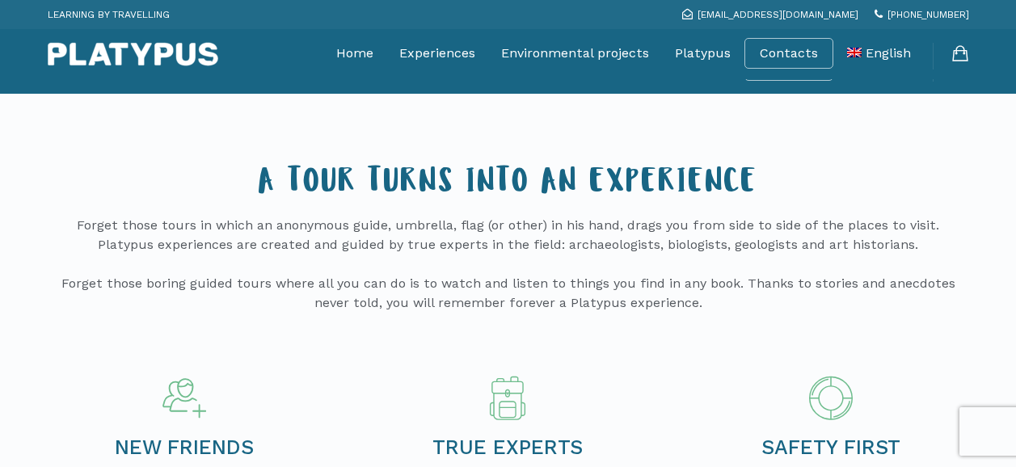
scroll to position [1535, 0]
